Goal: Task Accomplishment & Management: Complete application form

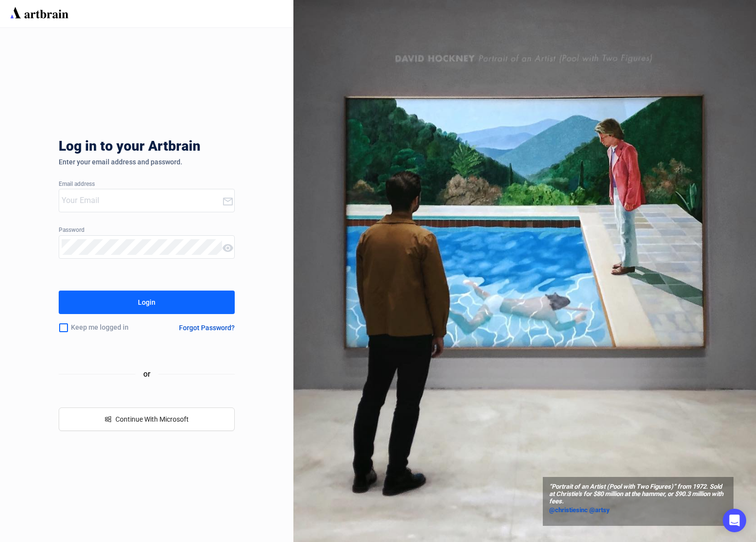
type input "[PERSON_NAME][EMAIL_ADDRESS][DOMAIN_NAME]"
click at [198, 309] on button "Login" at bounding box center [147, 302] width 176 height 23
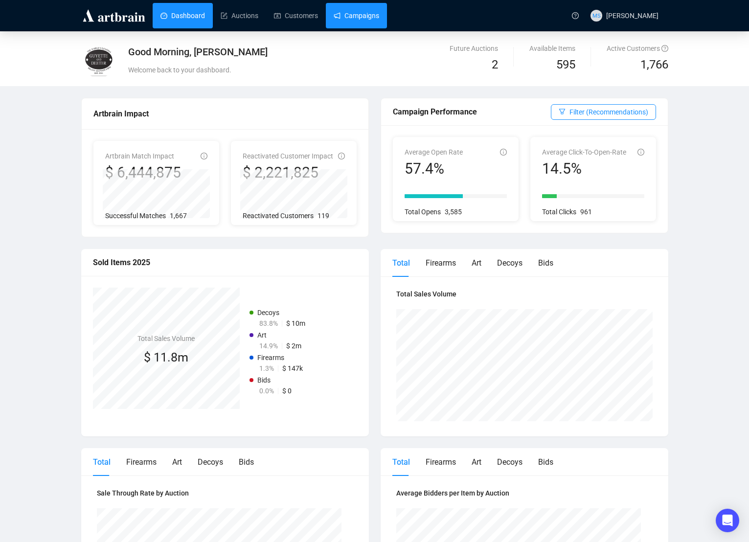
click at [357, 18] on link "Campaigns" at bounding box center [356, 15] width 45 height 25
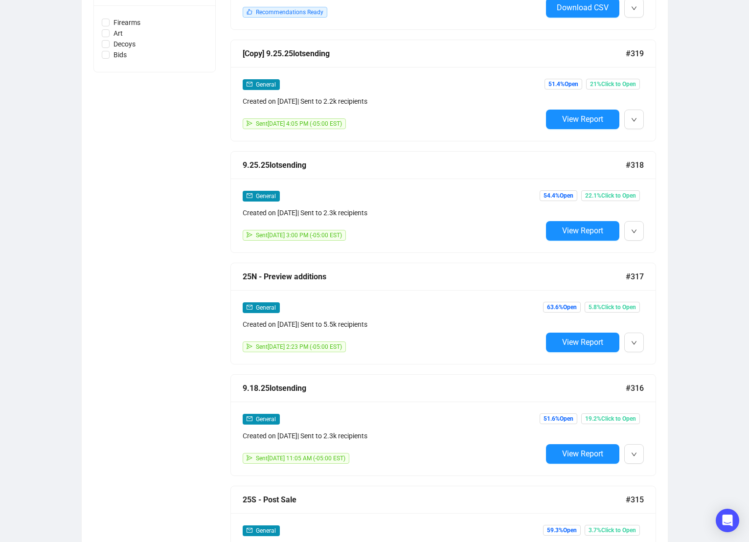
scroll to position [522, 0]
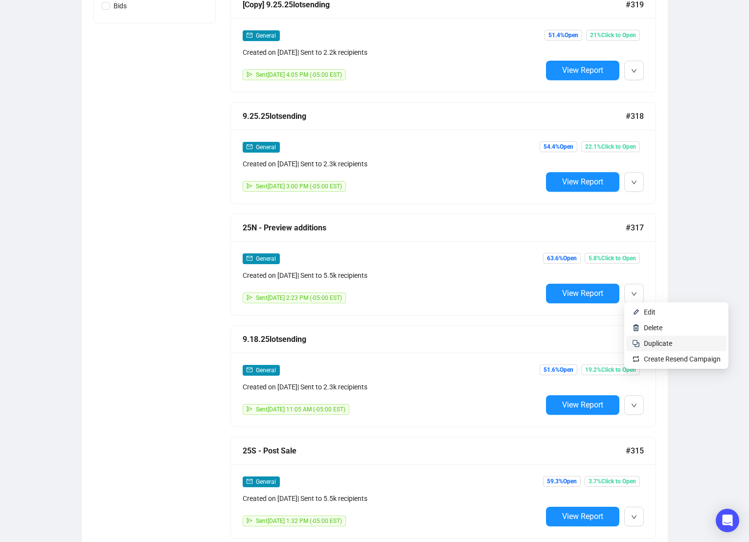
click at [652, 342] on span "Duplicate" at bounding box center [658, 343] width 28 height 8
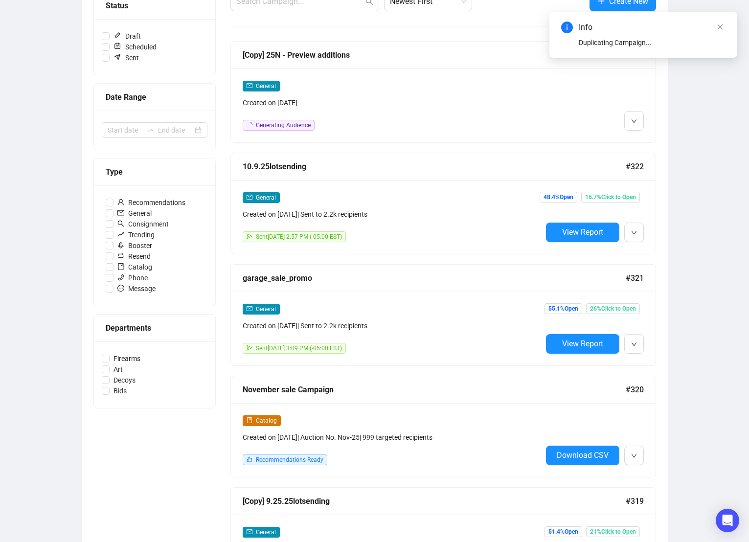
scroll to position [0, 0]
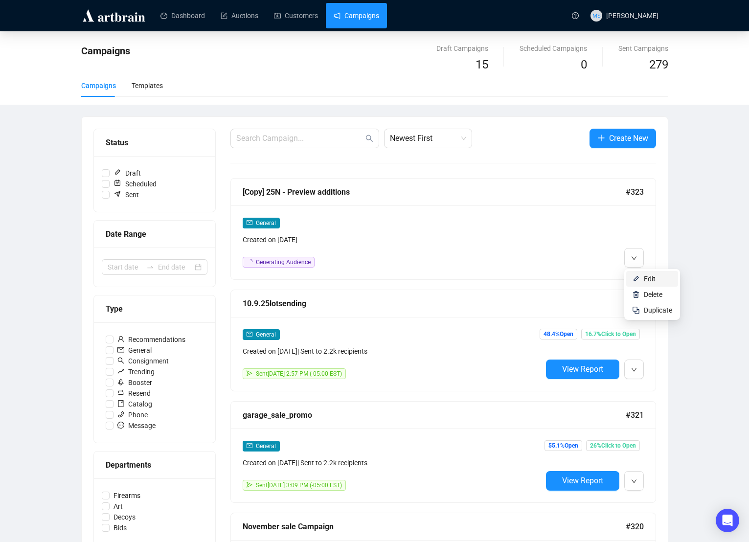
click at [641, 278] on li "Edit" at bounding box center [652, 279] width 52 height 16
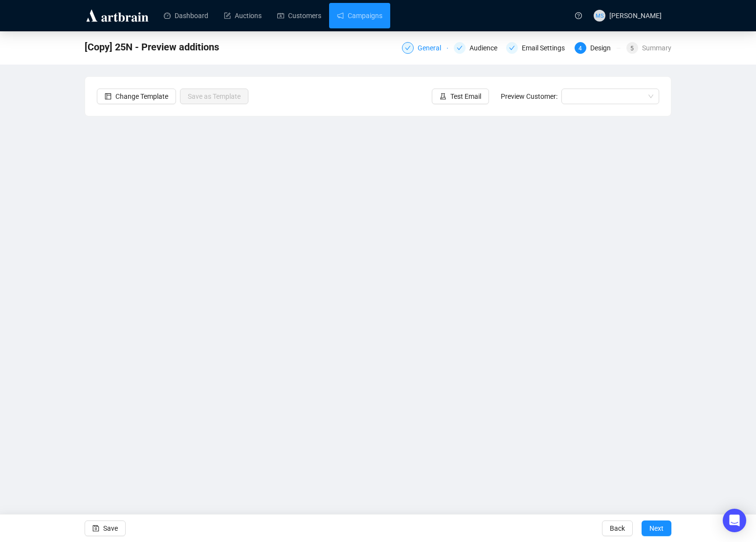
click at [430, 47] on div "General" at bounding box center [432, 48] width 29 height 12
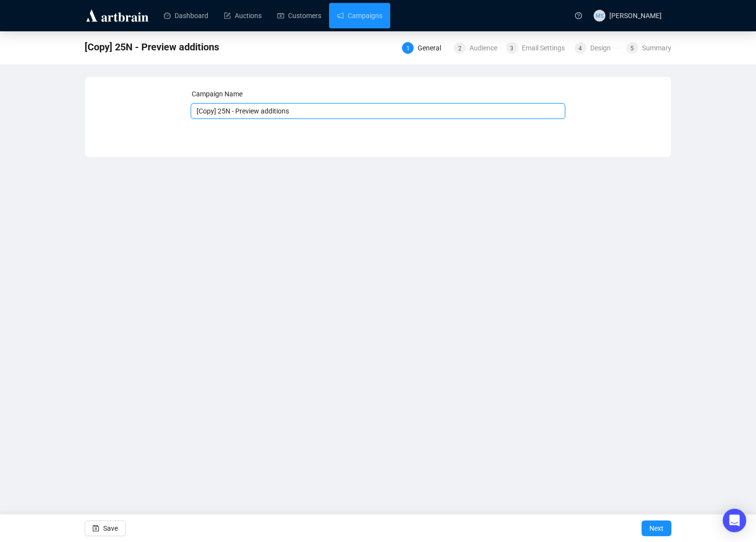
drag, startPoint x: 218, startPoint y: 111, endPoint x: 146, endPoint y: 101, distance: 72.6
click at [146, 101] on div "Campaign Name [Copy] 25N - Preview additions Save Next" at bounding box center [378, 110] width 563 height 42
drag, startPoint x: 216, startPoint y: 109, endPoint x: 296, endPoint y: 115, distance: 80.0
click at [296, 115] on input "25N - Preview additions" at bounding box center [378, 111] width 375 height 16
type input "25N - Catalog Online"
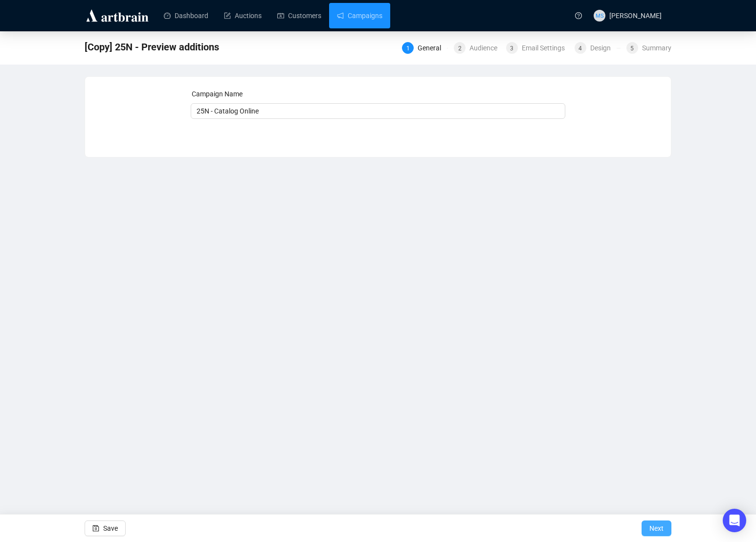
click at [653, 527] on span "Next" at bounding box center [657, 528] width 14 height 27
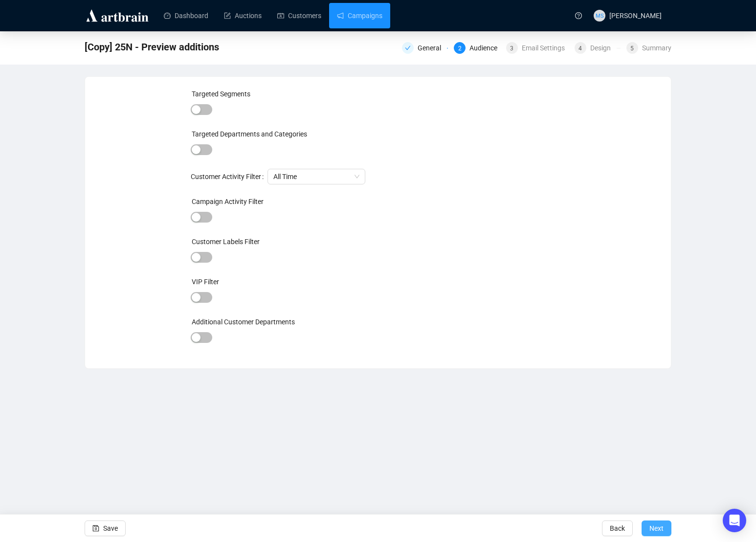
click at [665, 525] on button "Next" at bounding box center [657, 528] width 30 height 16
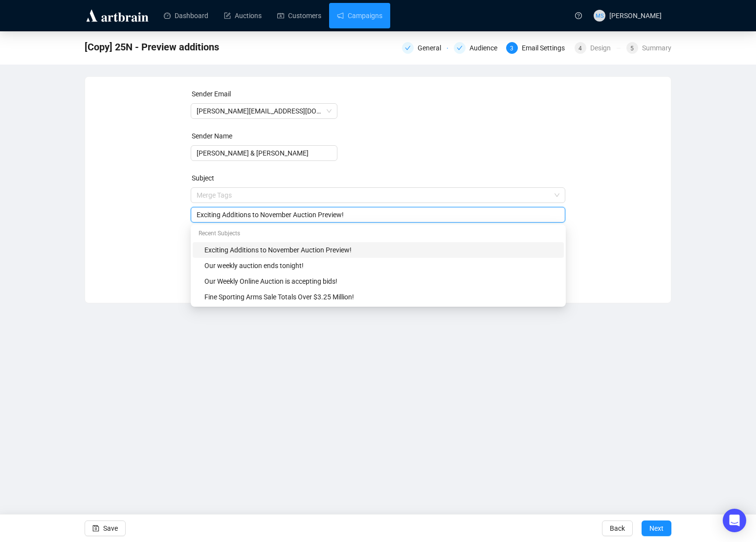
drag, startPoint x: 364, startPoint y: 197, endPoint x: 172, endPoint y: 208, distance: 193.0
click at [172, 208] on div "Sender Email [PERSON_NAME][EMAIL_ADDRESS][DOMAIN_NAME] Sender Name [PERSON_NAME…" at bounding box center [378, 183] width 563 height 188
type input "F"
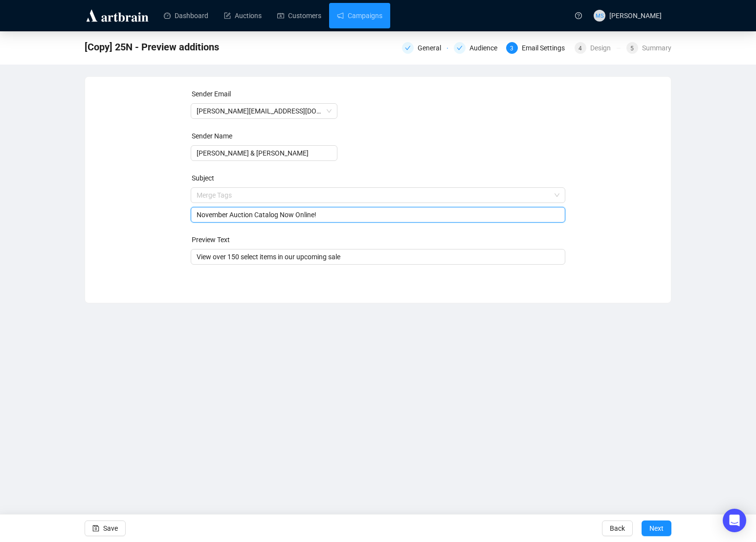
type input "November Auction Catalog Now Online!"
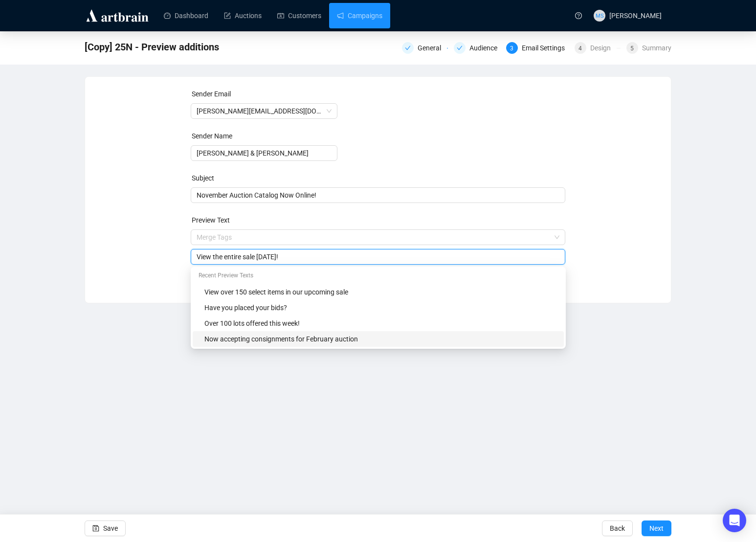
type input "View the entire sale [DATE]!"
click at [748, 427] on div "Dashboard Auctions Customers Campaigns MS [PERSON_NAME] [Copy] 25N - Preview ad…" at bounding box center [378, 271] width 756 height 542
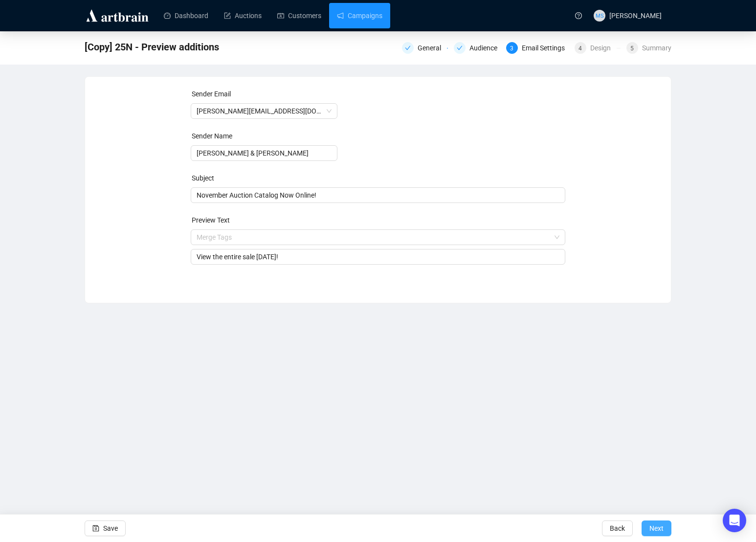
click at [655, 530] on span "Next" at bounding box center [657, 528] width 14 height 27
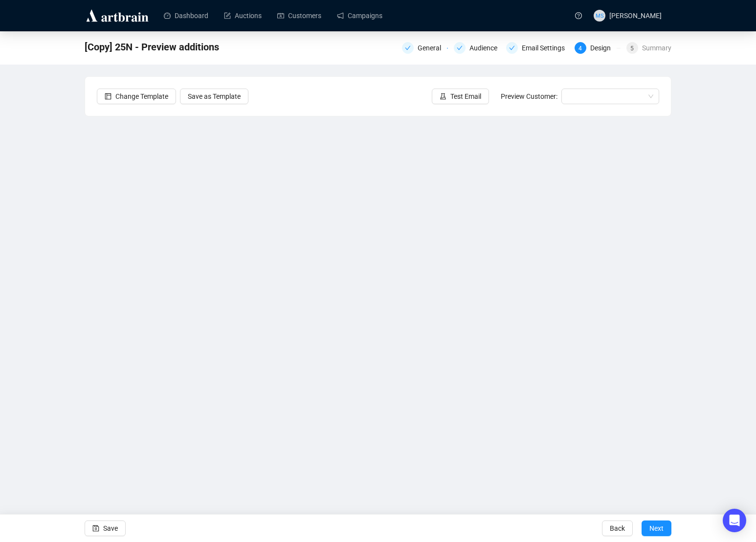
click at [691, 336] on div "[Copy] 25N - Preview additions General Audience Email Settings 4 Design 5 Summa…" at bounding box center [378, 241] width 756 height 421
click at [110, 530] on span "Save" at bounding box center [110, 528] width 15 height 27
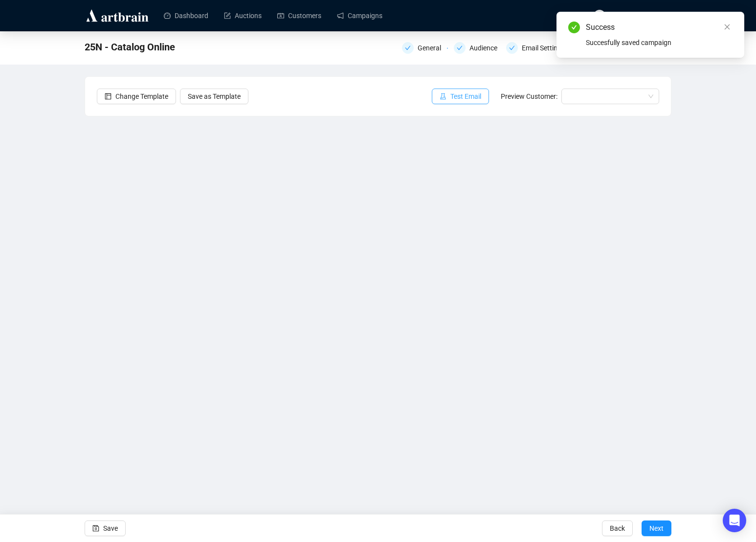
click at [463, 93] on span "Test Email" at bounding box center [466, 96] width 31 height 11
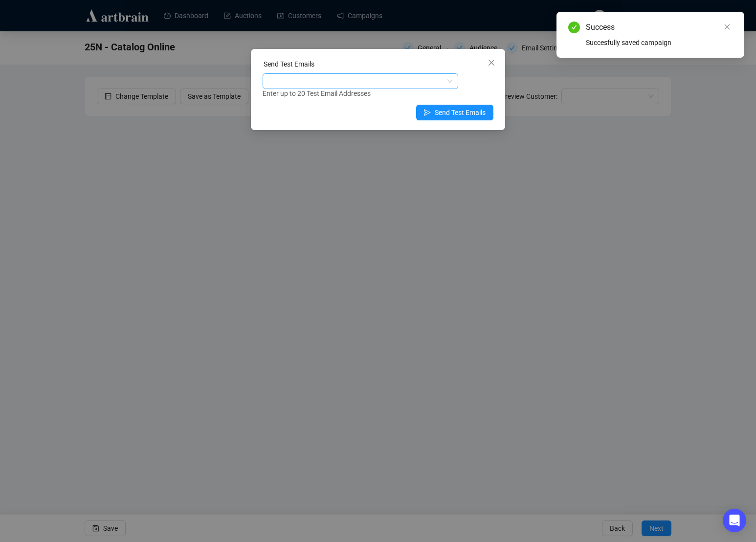
click at [418, 75] on div at bounding box center [355, 81] width 181 height 14
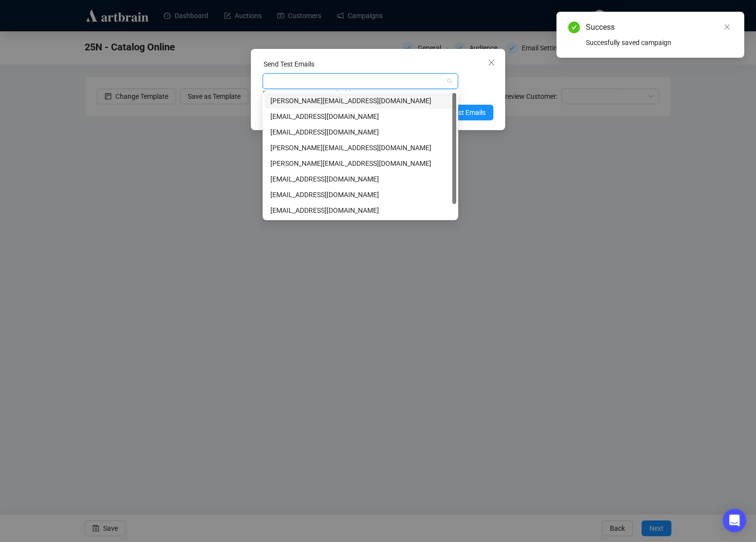
click at [360, 103] on div "[PERSON_NAME][EMAIL_ADDRESS][DOMAIN_NAME]" at bounding box center [361, 100] width 180 height 11
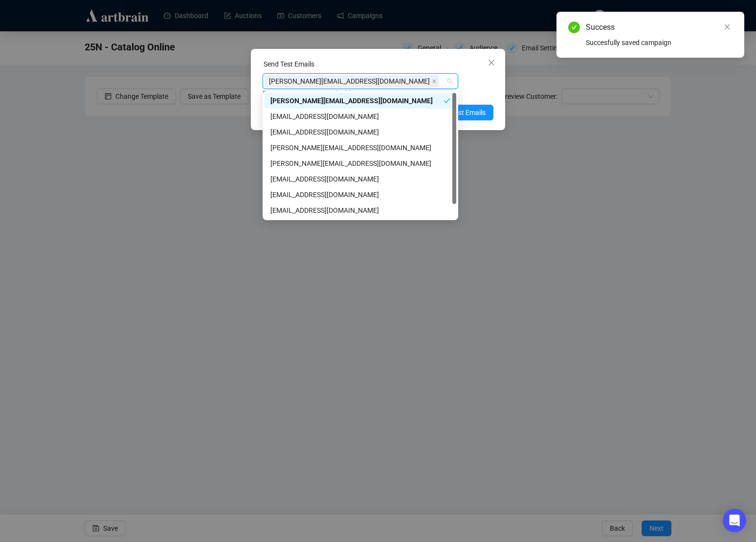
click at [474, 91] on div "Enter up to 20 Test Email Addresses" at bounding box center [378, 93] width 231 height 11
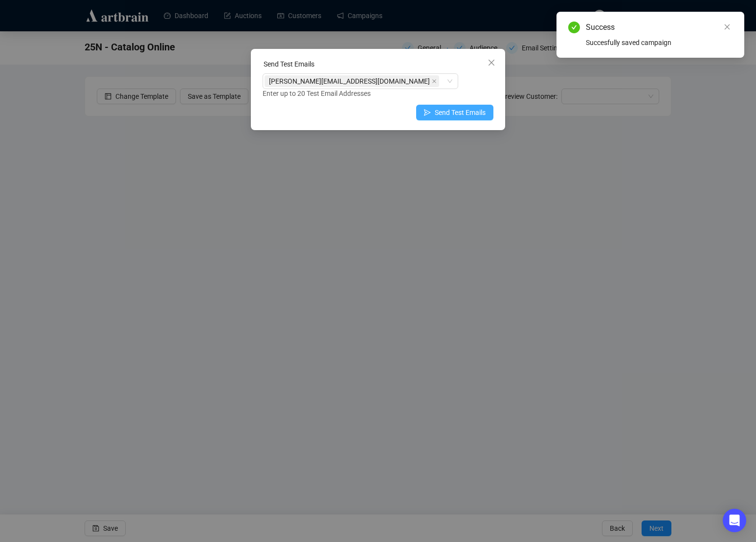
click at [477, 111] on span "Send Test Emails" at bounding box center [460, 112] width 51 height 11
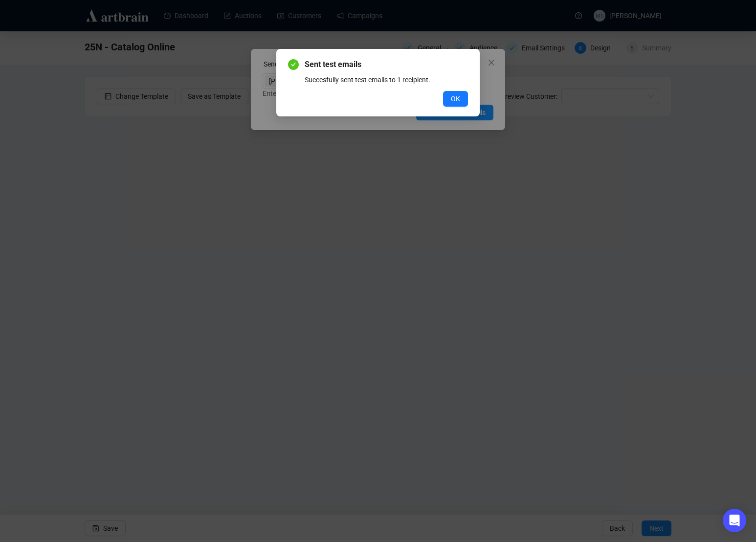
click at [447, 98] on button "OK" at bounding box center [455, 99] width 25 height 16
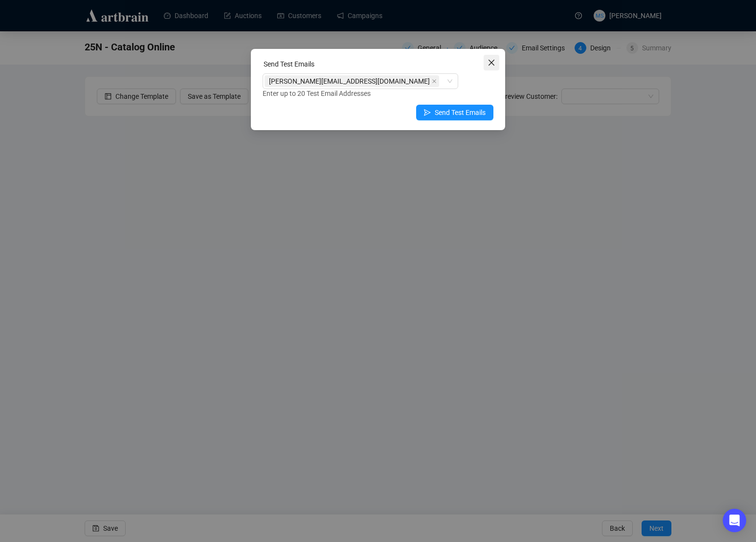
click at [490, 63] on icon "close" at bounding box center [492, 63] width 8 height 8
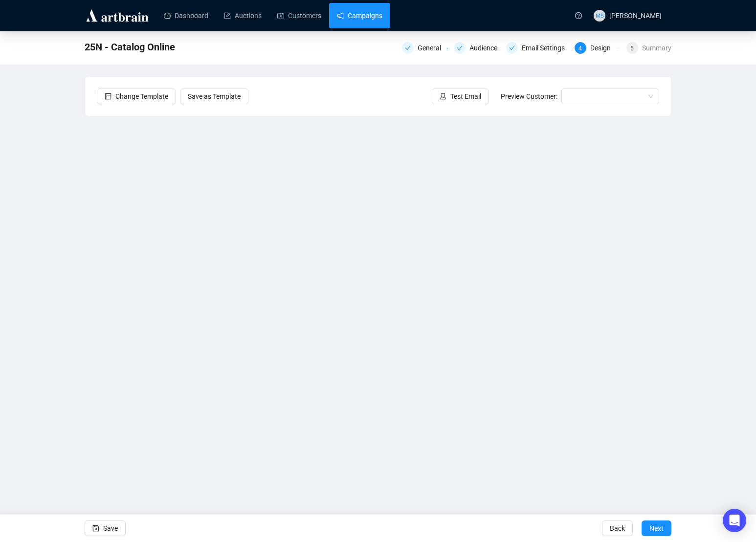
click at [350, 10] on link "Campaigns" at bounding box center [359, 15] width 45 height 25
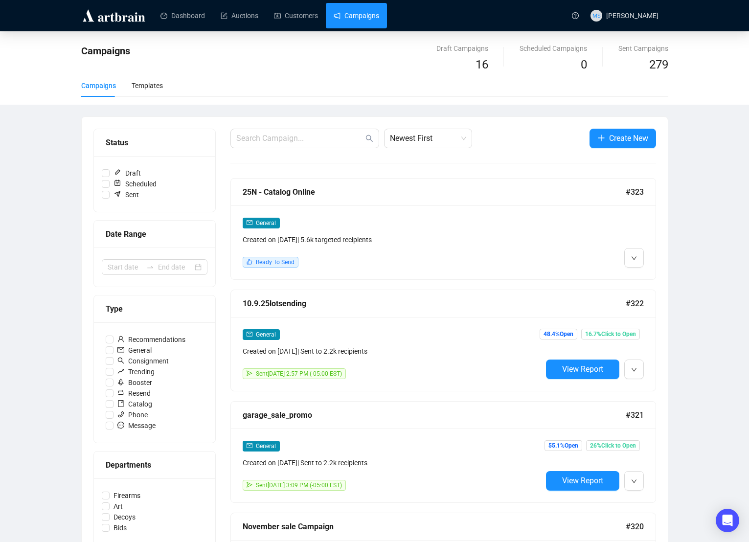
click at [640, 275] on li "Edit" at bounding box center [652, 279] width 52 height 16
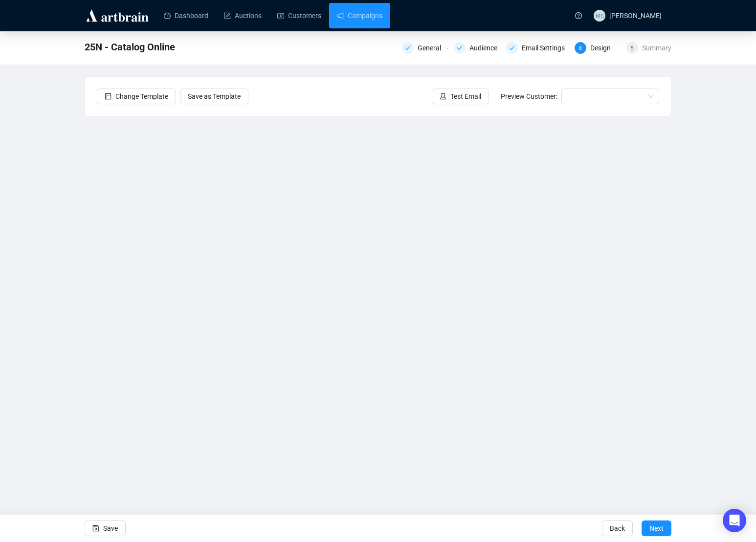
click at [73, 275] on div "25N - Catalog Online General Audience Email Settings 4 Design 5 Summary Change …" at bounding box center [378, 241] width 756 height 421
click at [83, 339] on div "25N - Catalog Online General Audience Email Settings 4 Design 5 Summary Change …" at bounding box center [378, 241] width 756 height 421
click at [104, 527] on span "Save" at bounding box center [110, 528] width 15 height 27
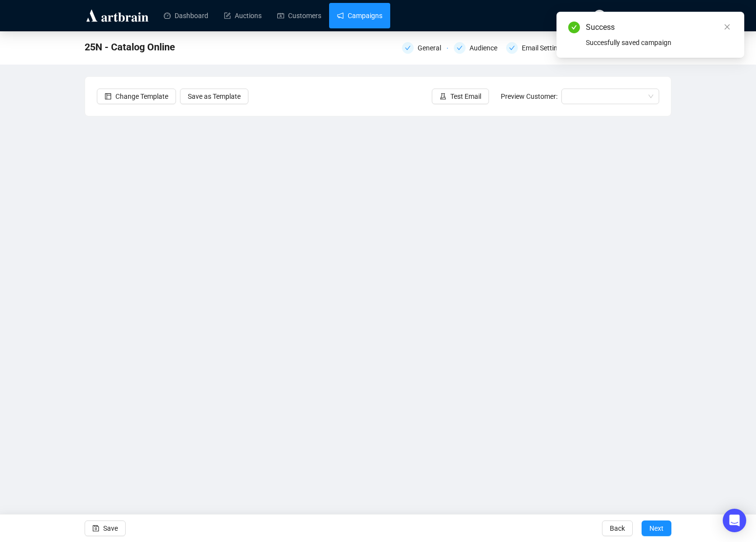
click at [351, 14] on link "Campaigns" at bounding box center [359, 15] width 45 height 25
